Goal: Transaction & Acquisition: Download file/media

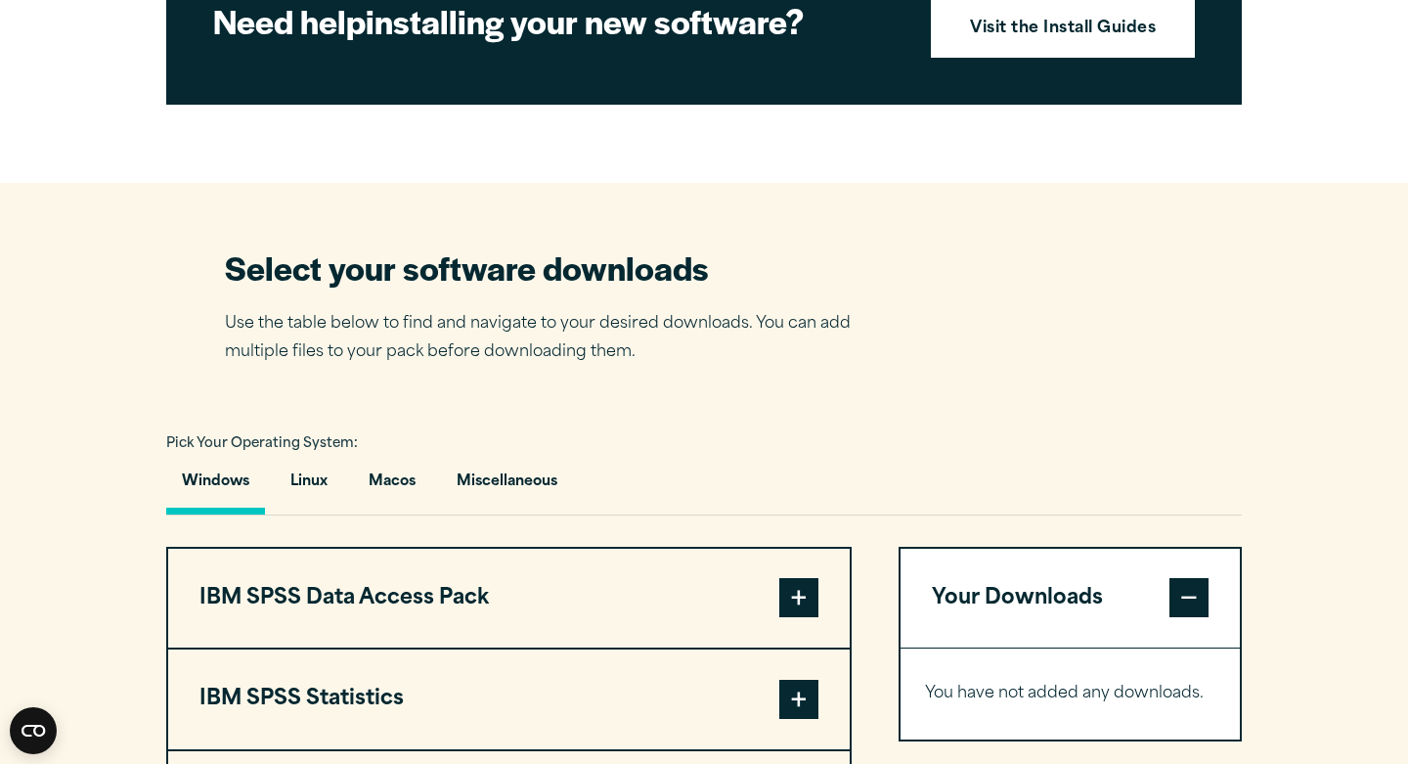
scroll to position [1019, 0]
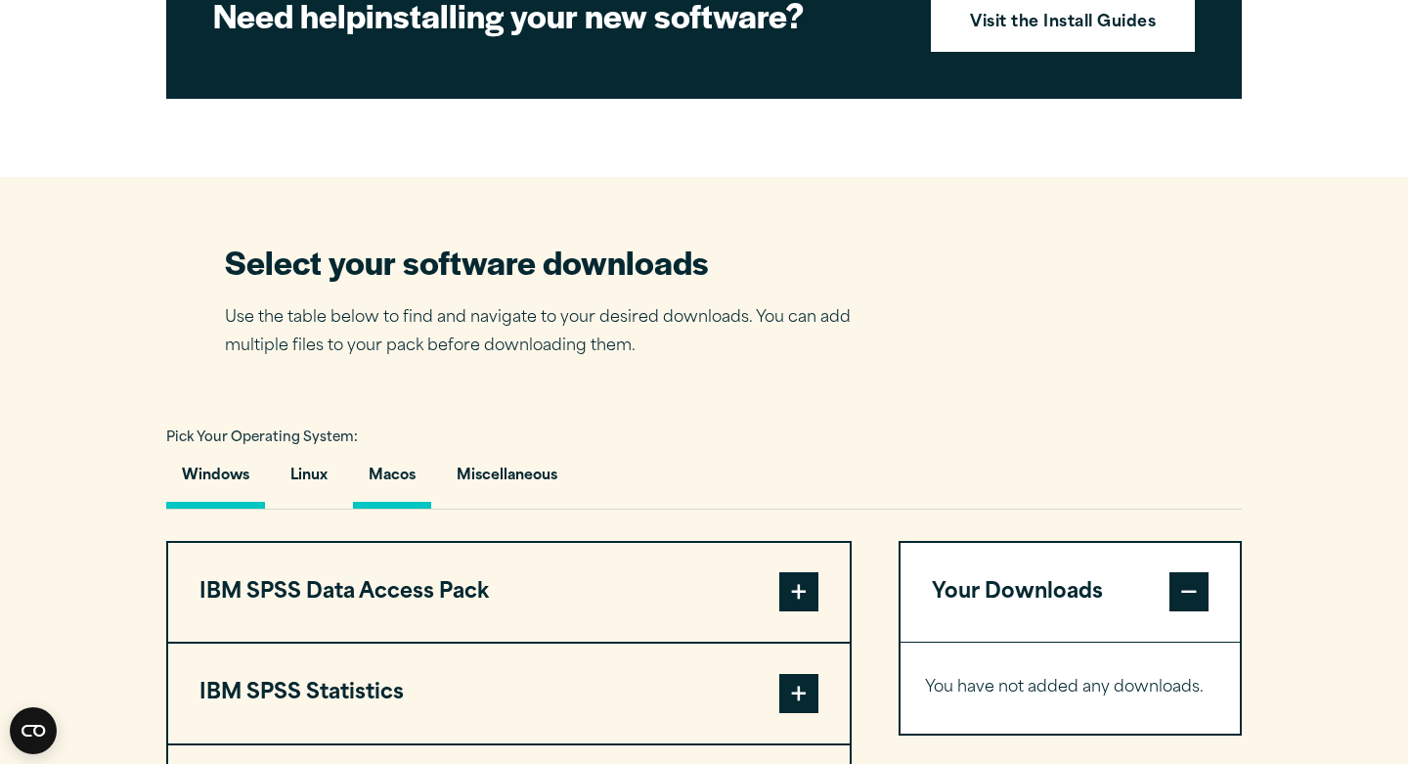
click at [409, 509] on button "Macos" at bounding box center [392, 481] width 78 height 56
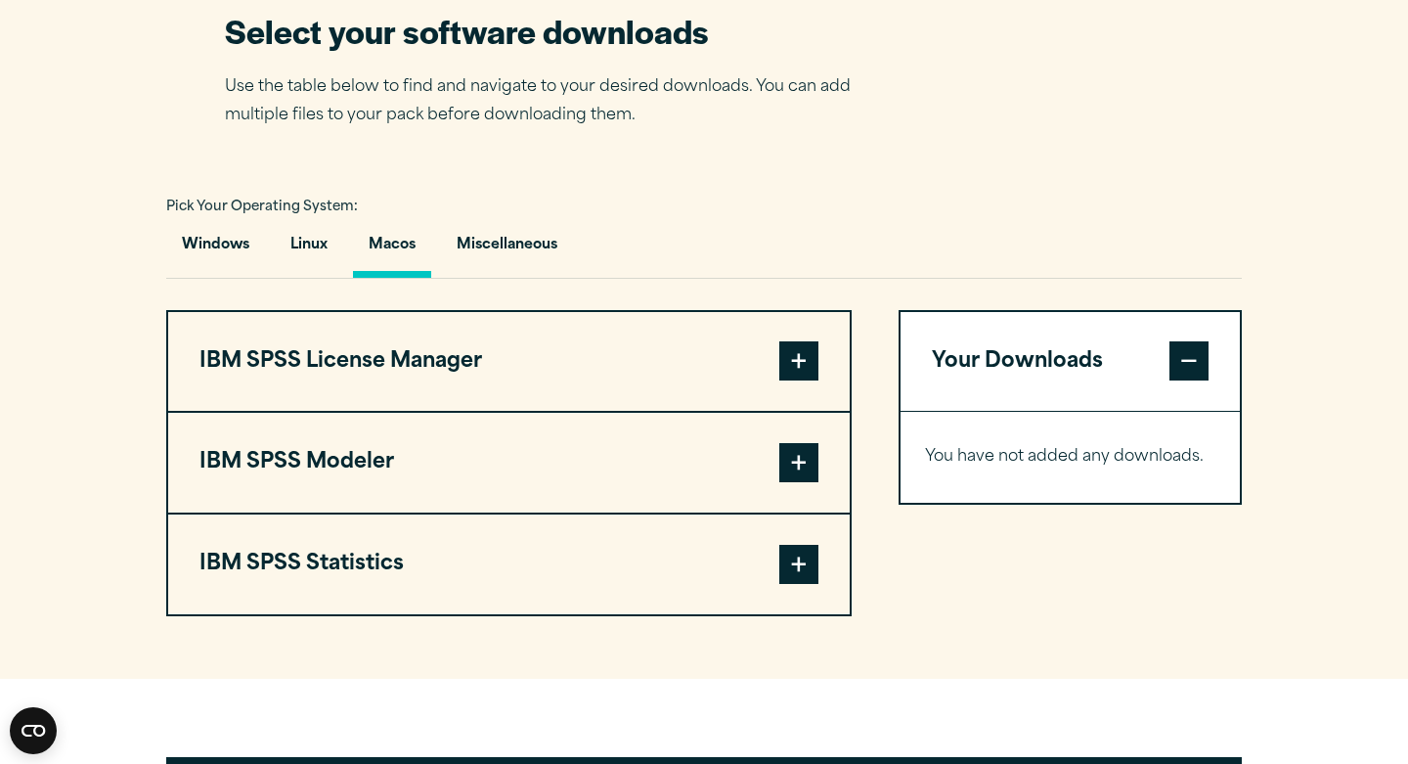
scroll to position [1258, 0]
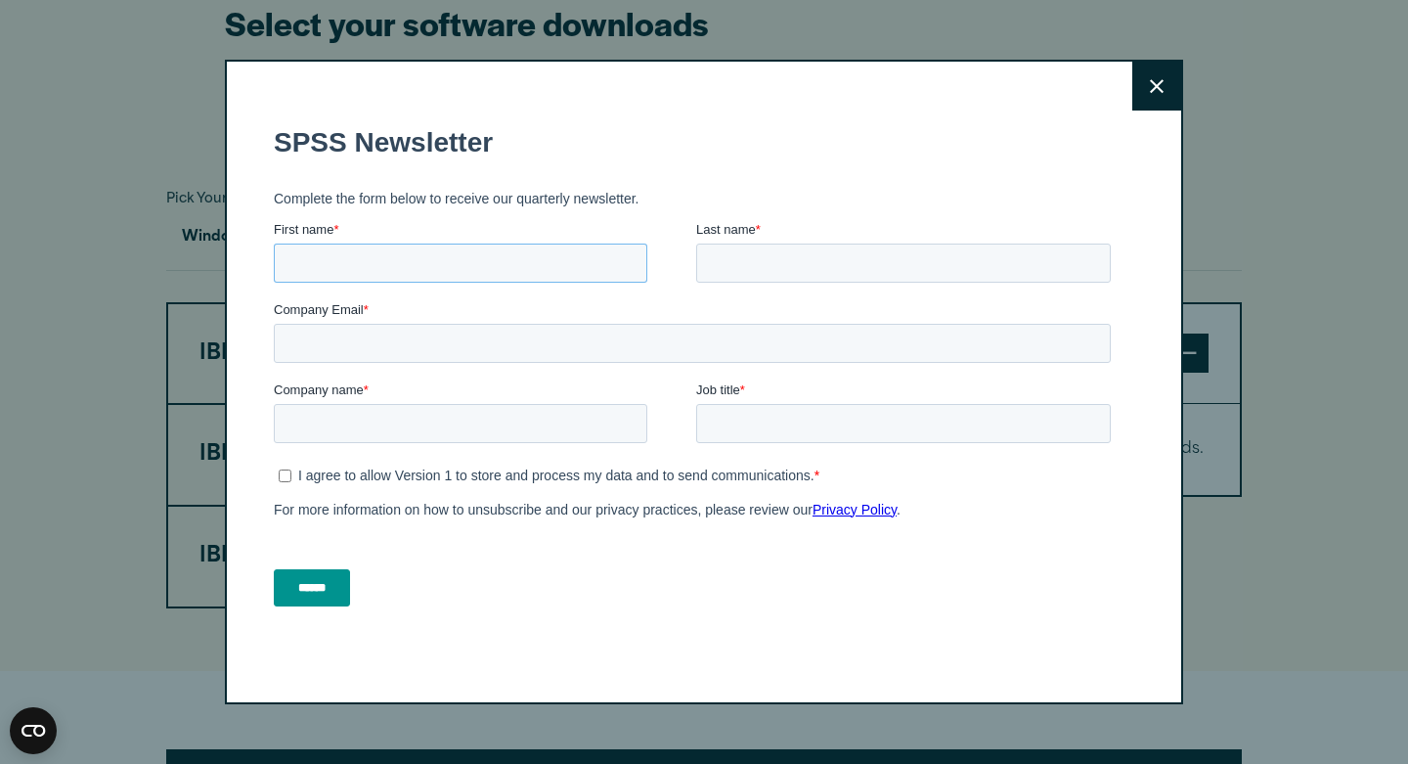
click at [561, 246] on input "First name *" at bounding box center [461, 263] width 374 height 39
type input "*****"
click at [726, 262] on input "Last name *" at bounding box center [903, 263] width 415 height 39
type input "****"
click at [1161, 78] on button "Close" at bounding box center [1157, 86] width 49 height 49
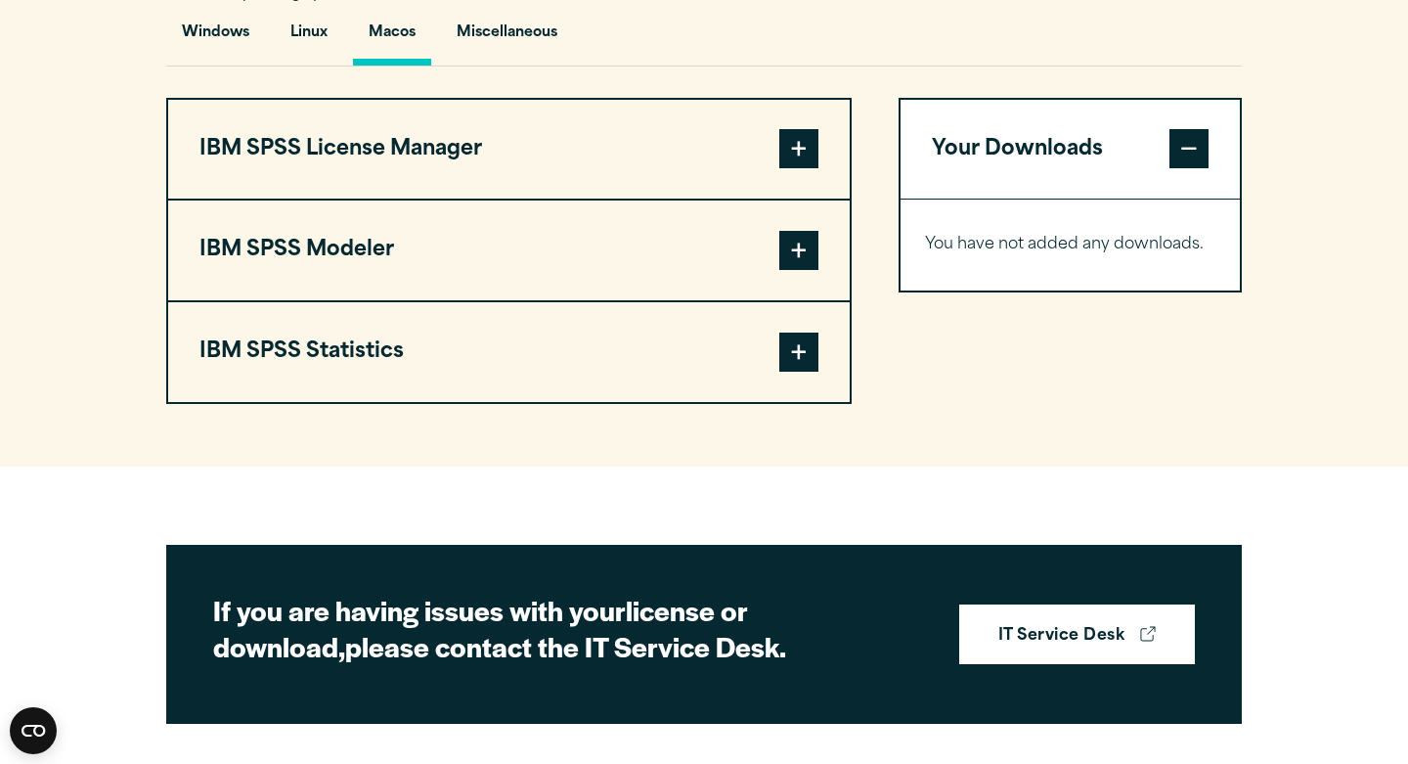
scroll to position [1485, 0]
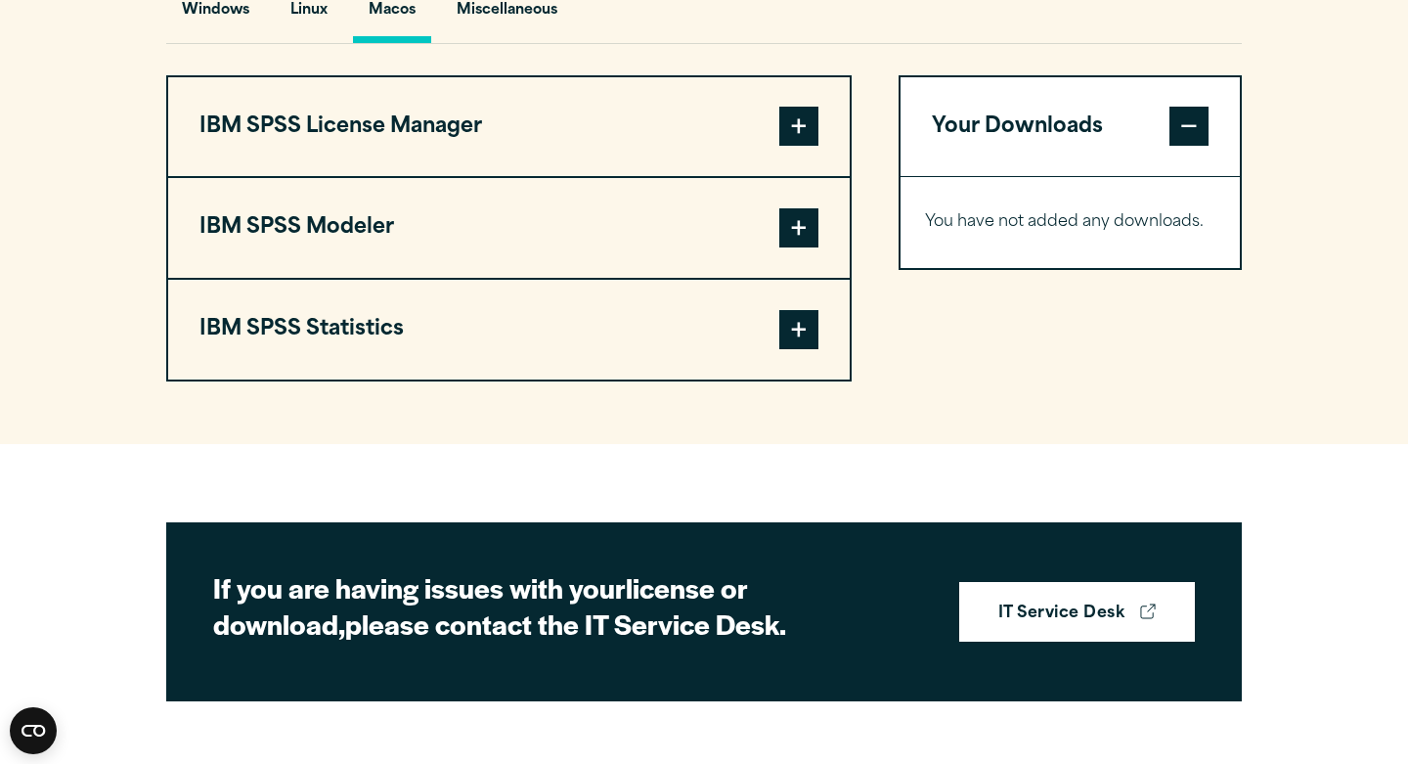
click at [342, 377] on button "IBM SPSS Statistics" at bounding box center [509, 330] width 682 height 100
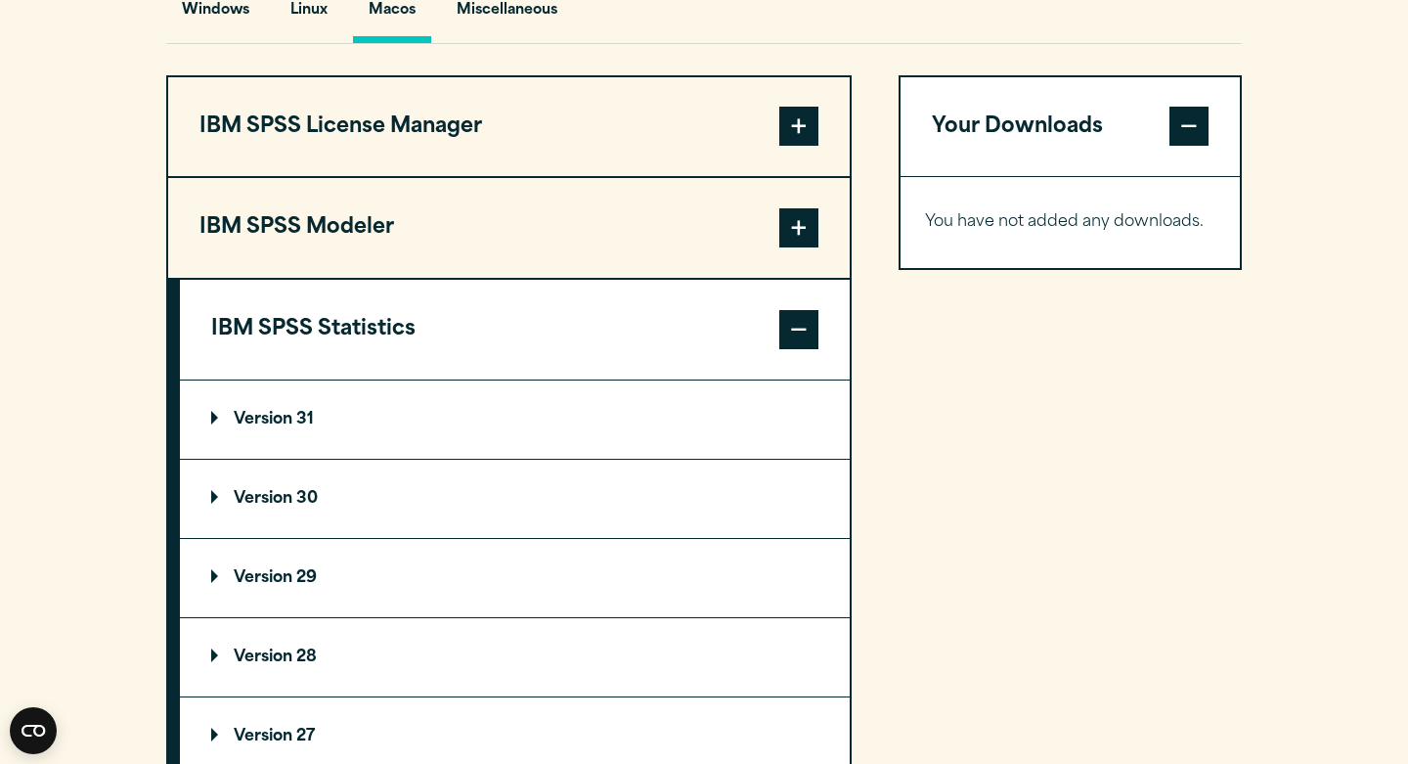
click at [221, 507] on p "Version 30" at bounding box center [264, 499] width 107 height 16
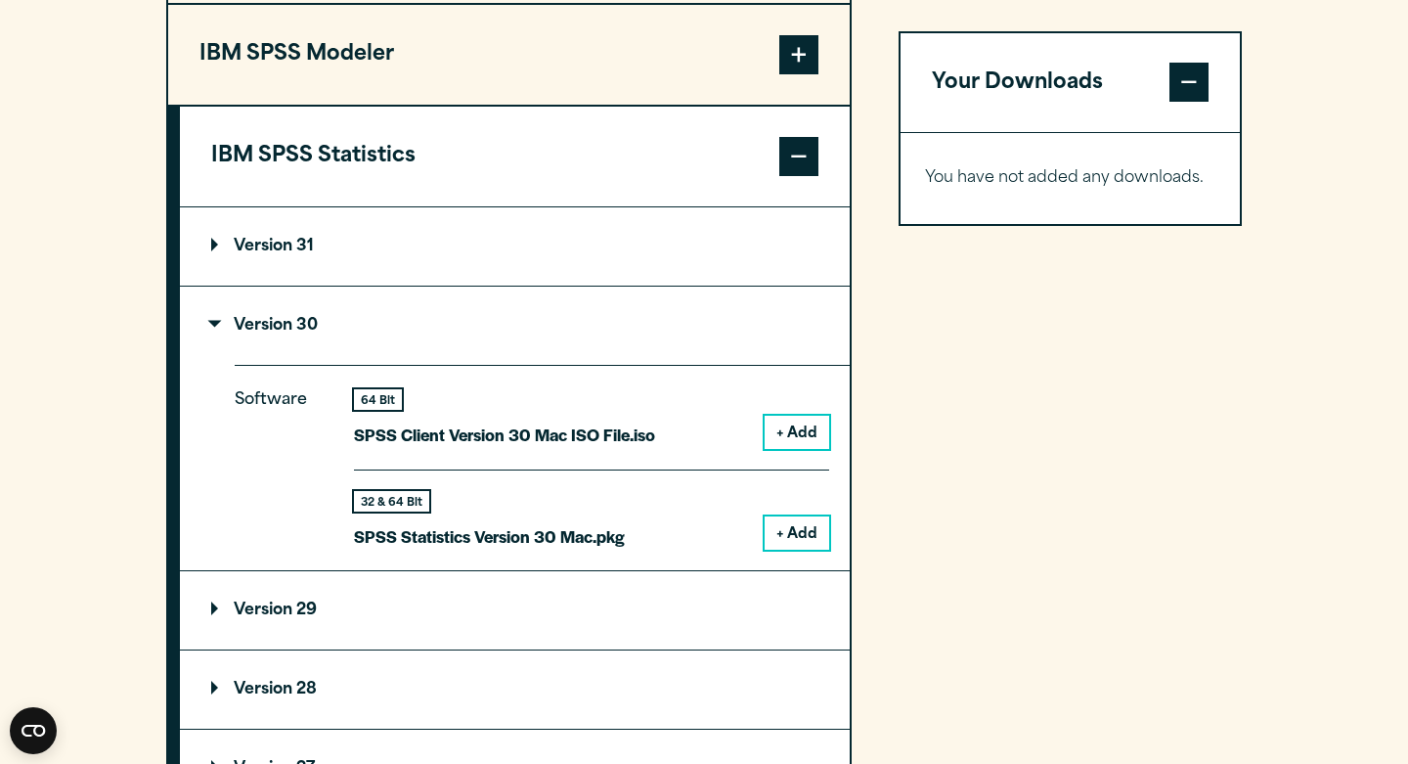
scroll to position [1665, 0]
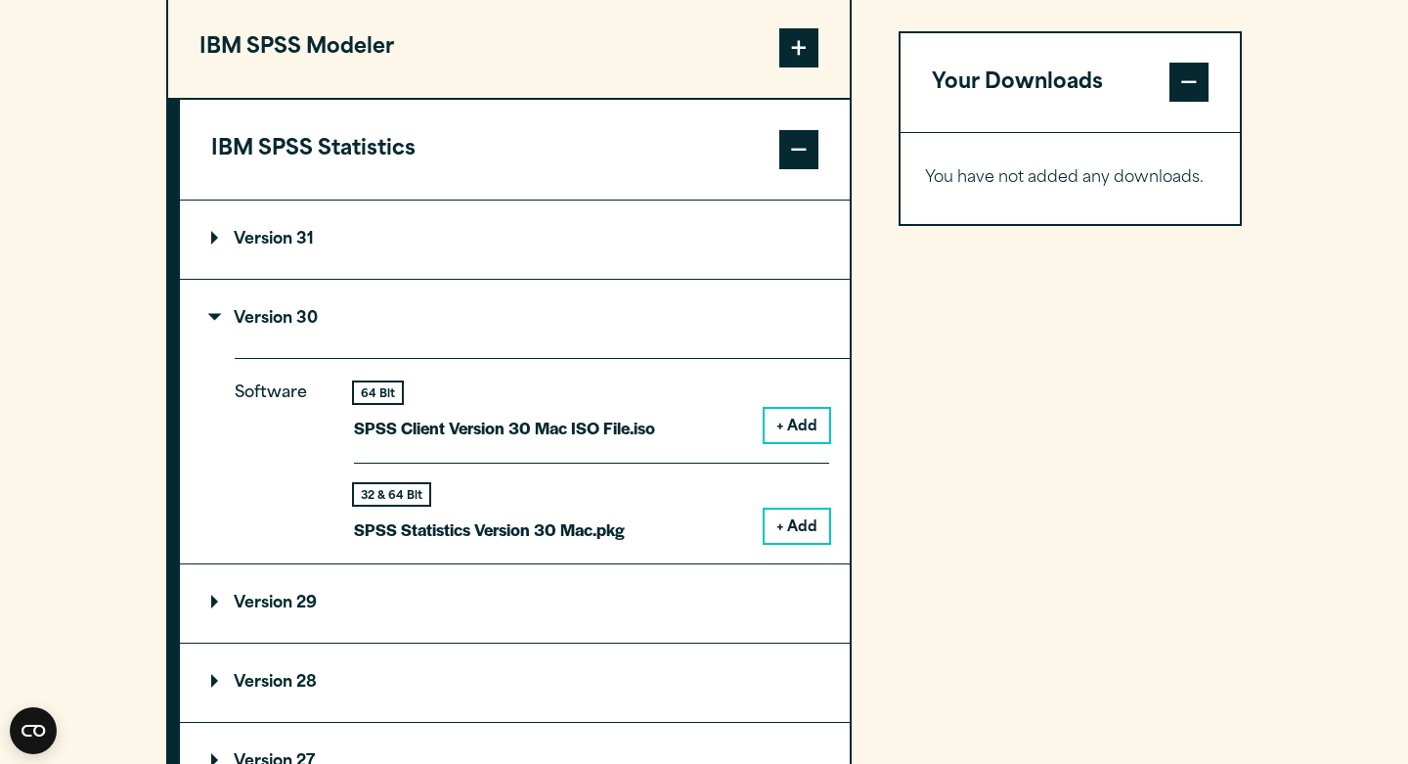
click at [784, 543] on button "+ Add" at bounding box center [797, 526] width 65 height 33
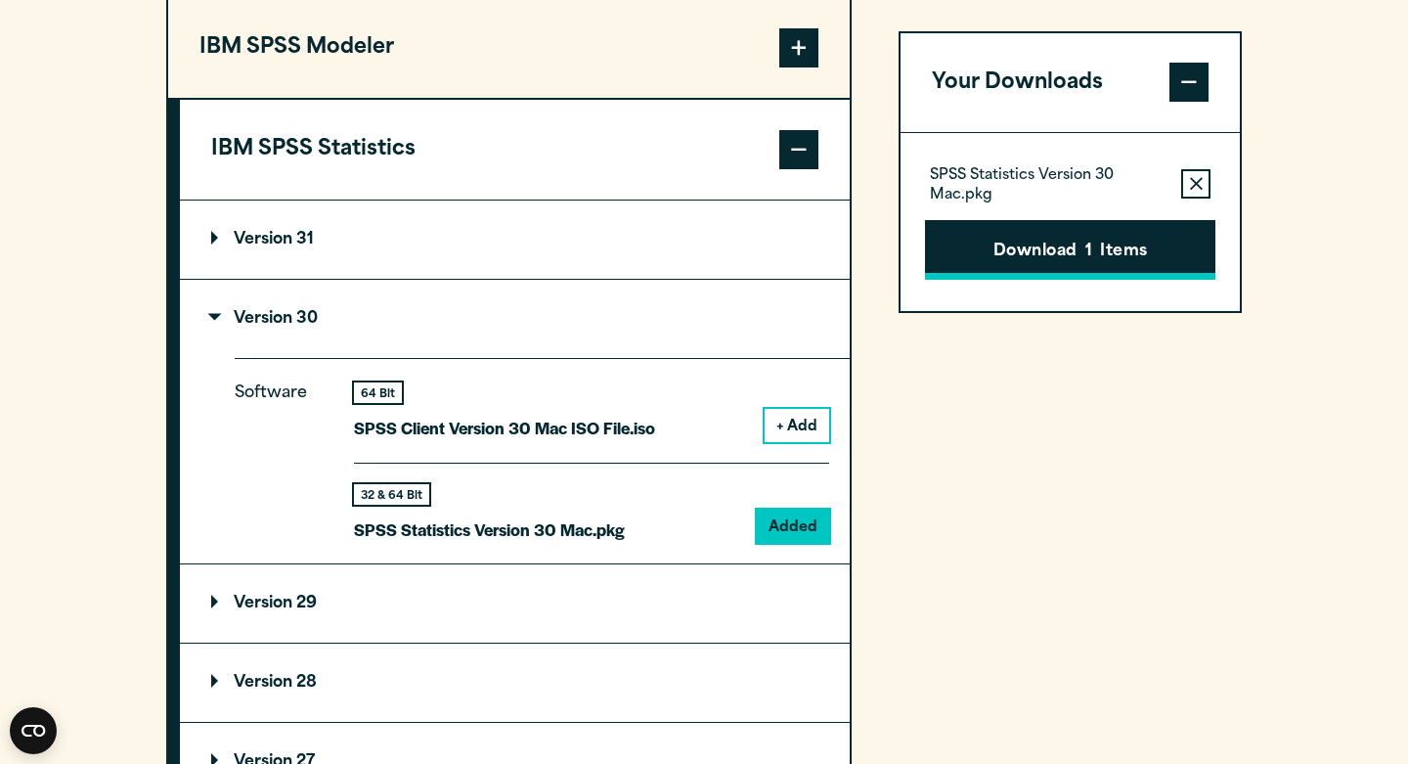
click at [1136, 238] on button "Download 1 Items" at bounding box center [1070, 250] width 290 height 61
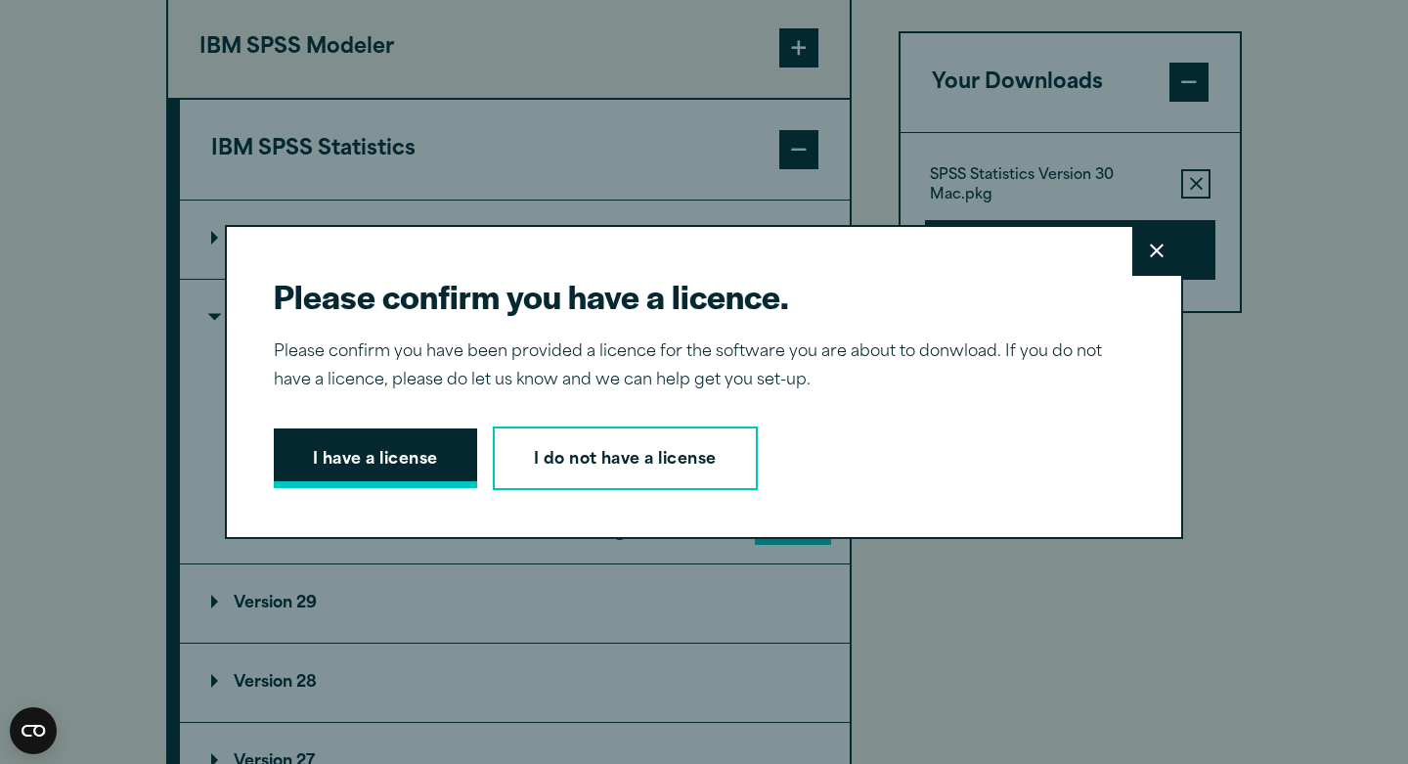
click at [390, 446] on button "I have a license" at bounding box center [375, 458] width 203 height 61
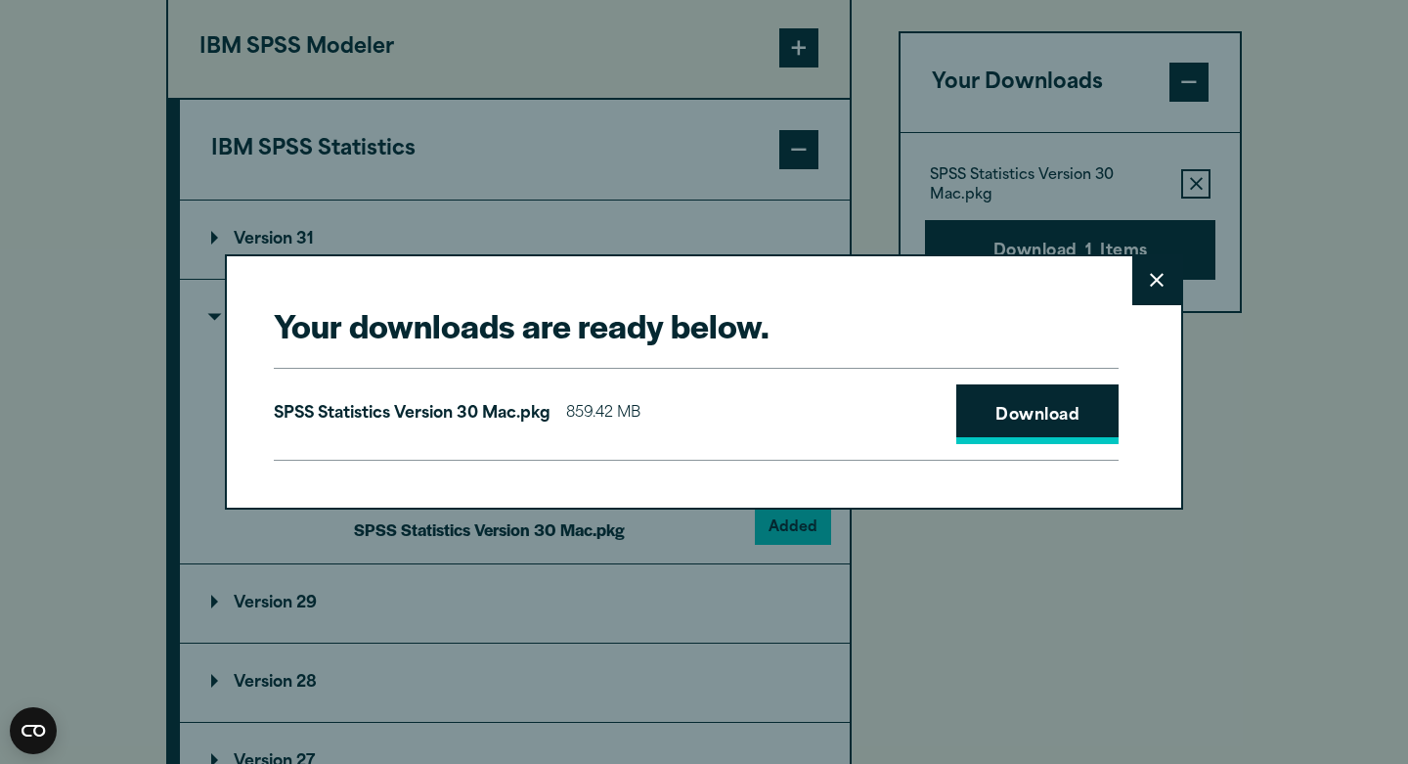
click at [1050, 403] on link "Download" at bounding box center [1038, 414] width 162 height 61
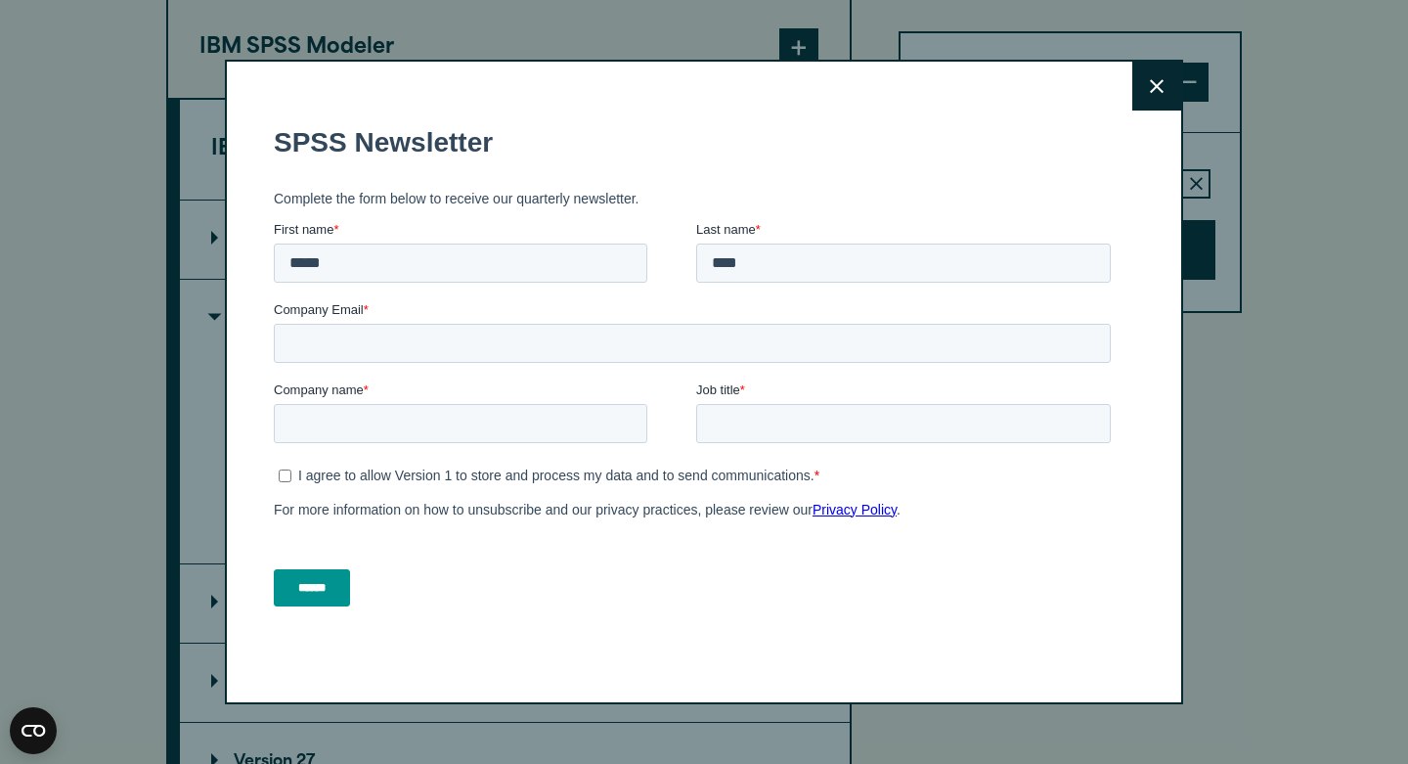
click at [1165, 87] on button "Close" at bounding box center [1157, 86] width 49 height 49
